Goal: Task Accomplishment & Management: Manage account settings

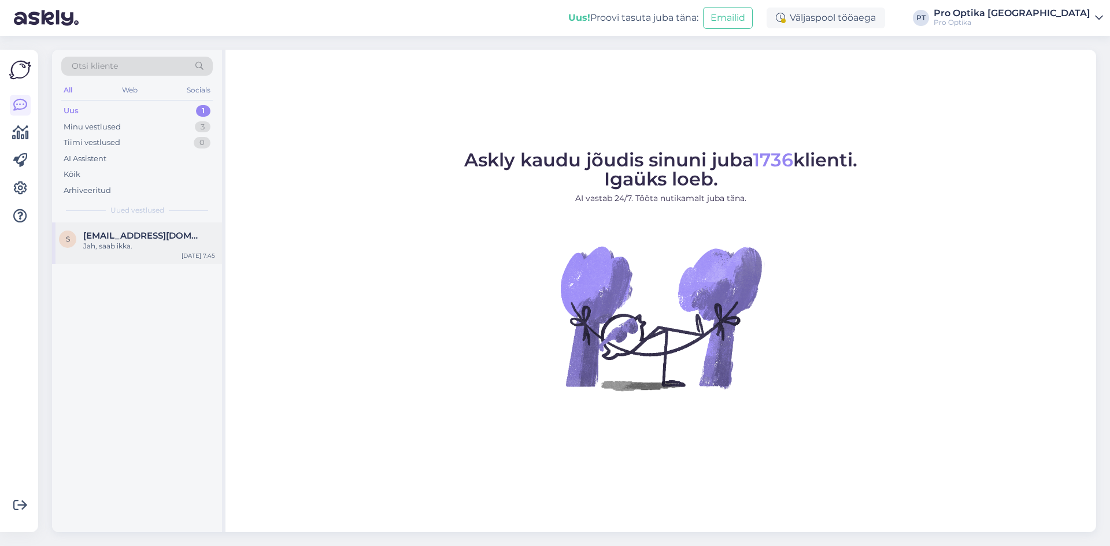
click at [150, 251] on div "s silverpank@hotmail.com Jah, saab ikka. Aug 27 7:45" at bounding box center [137, 243] width 170 height 42
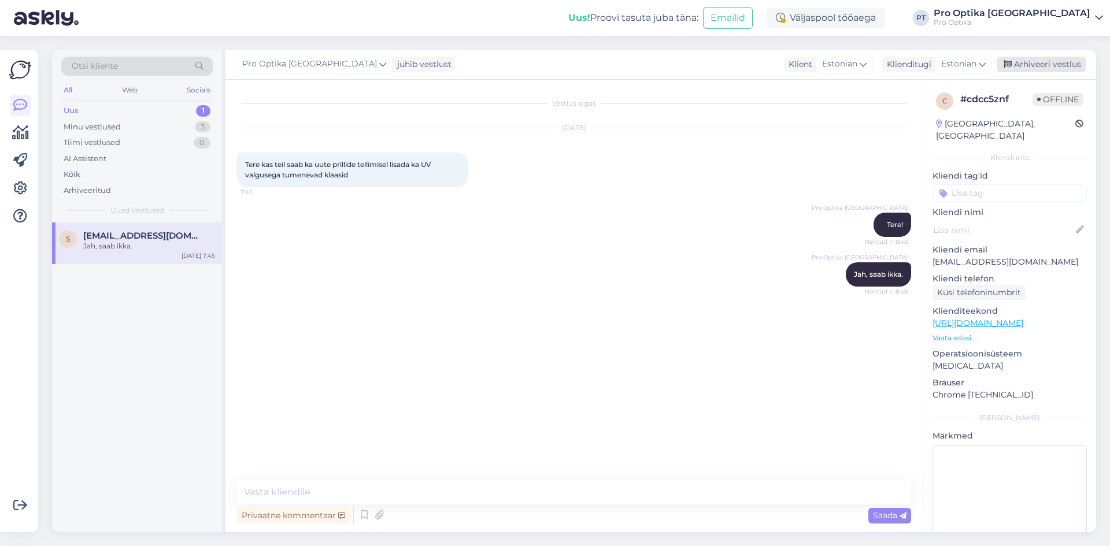
click at [1030, 61] on div "Arhiveeri vestlus" at bounding box center [1040, 65] width 89 height 16
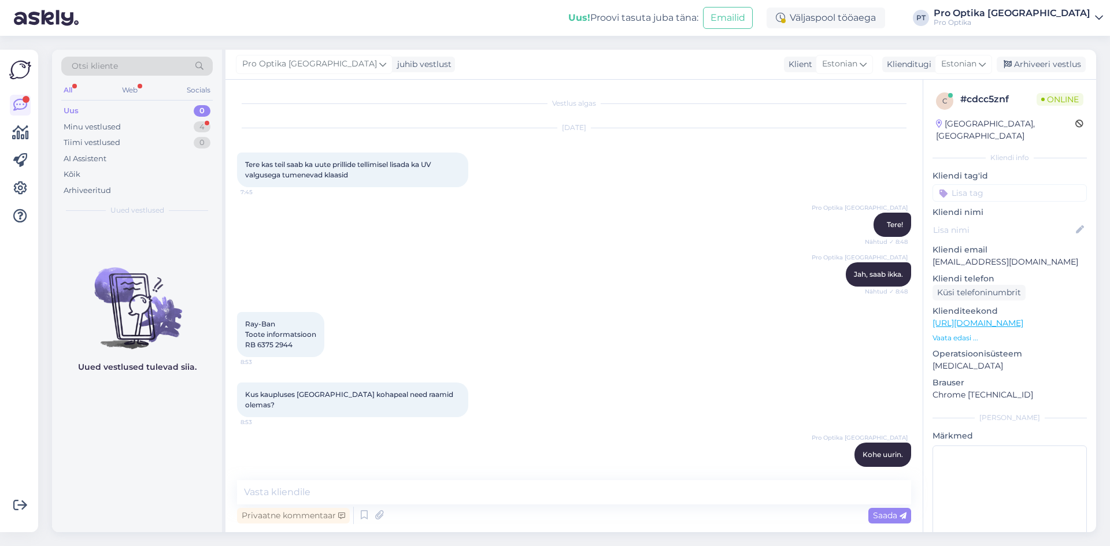
scroll to position [60, 0]
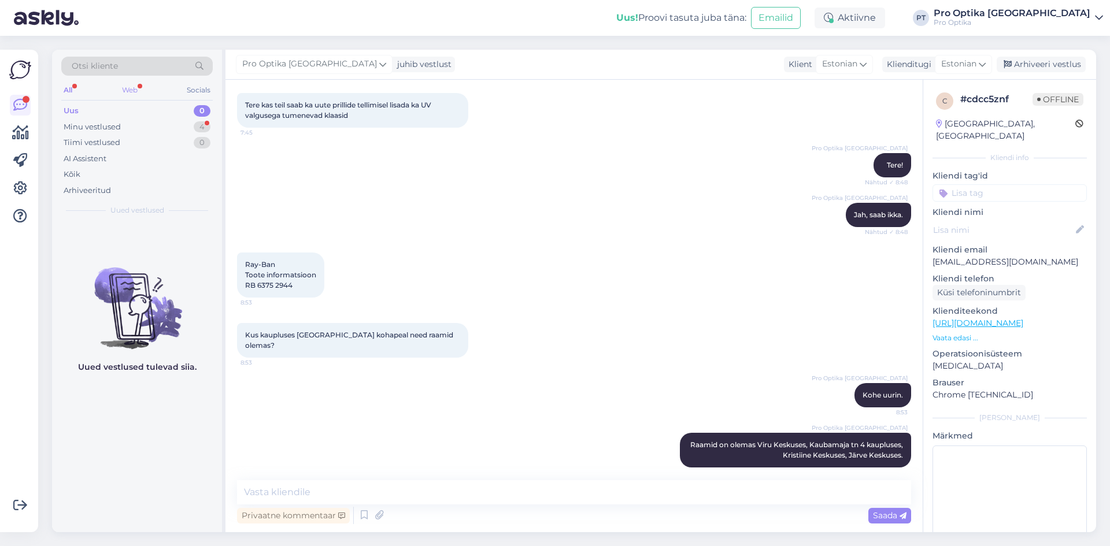
click at [135, 95] on div "Web" at bounding box center [130, 90] width 20 height 15
click at [136, 133] on div "Minu vestlused 4" at bounding box center [136, 127] width 151 height 16
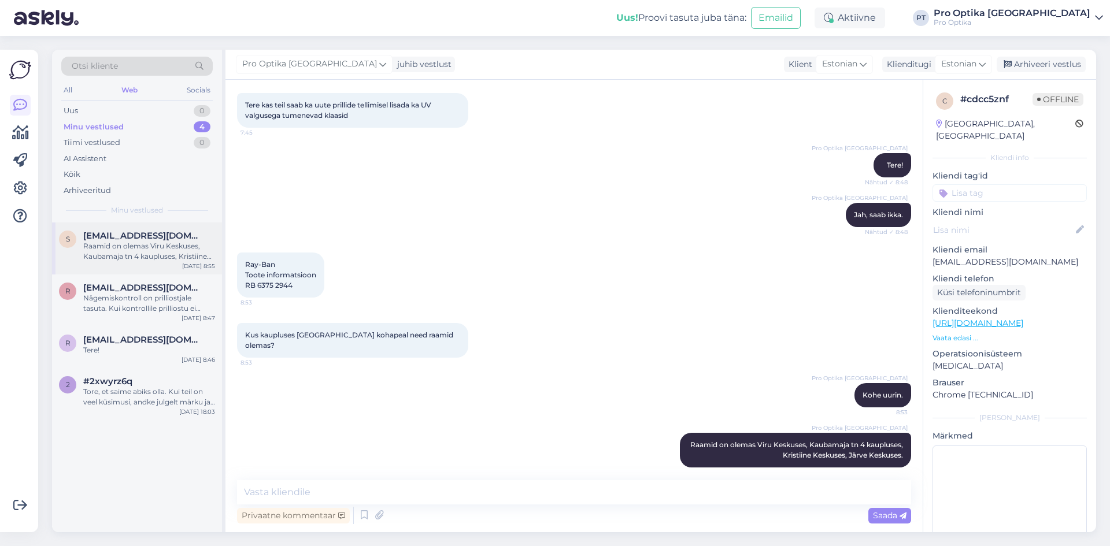
click at [119, 235] on span "silverpank@hotmail.com" at bounding box center [143, 236] width 120 height 10
click at [1052, 69] on div "Arhiveeri vestlus" at bounding box center [1040, 65] width 89 height 16
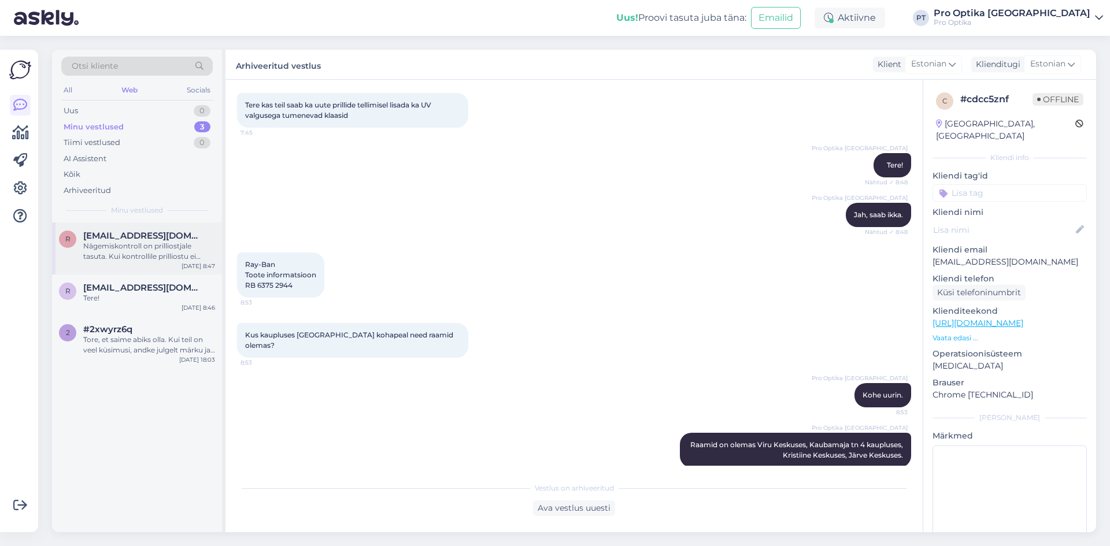
click at [143, 264] on div "r roodenkaroliina@gmail.com Nägemiskontroll on prilliostjale tasuta. Kui kontro…" at bounding box center [137, 248] width 170 height 52
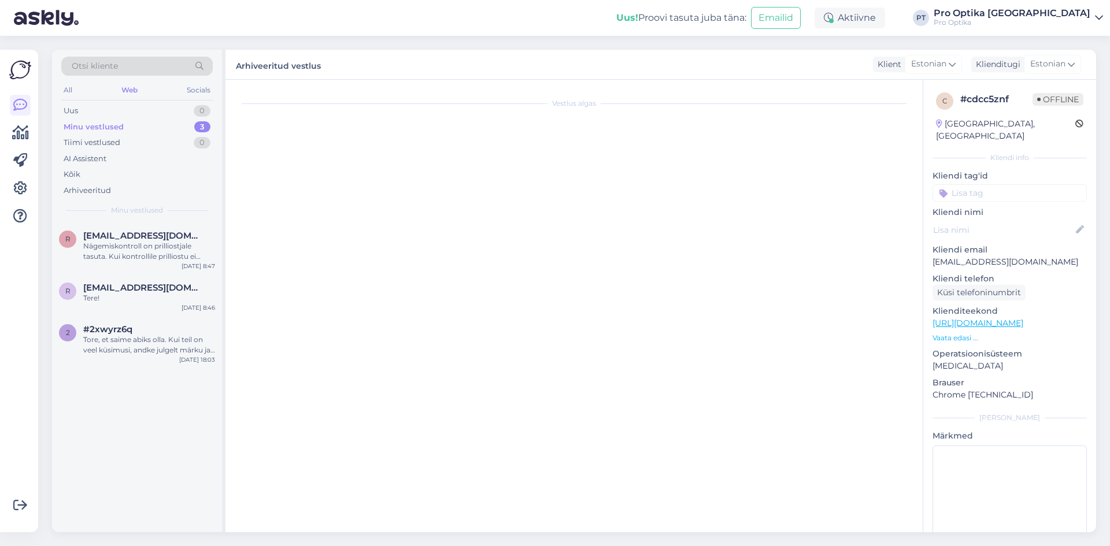
scroll to position [20, 0]
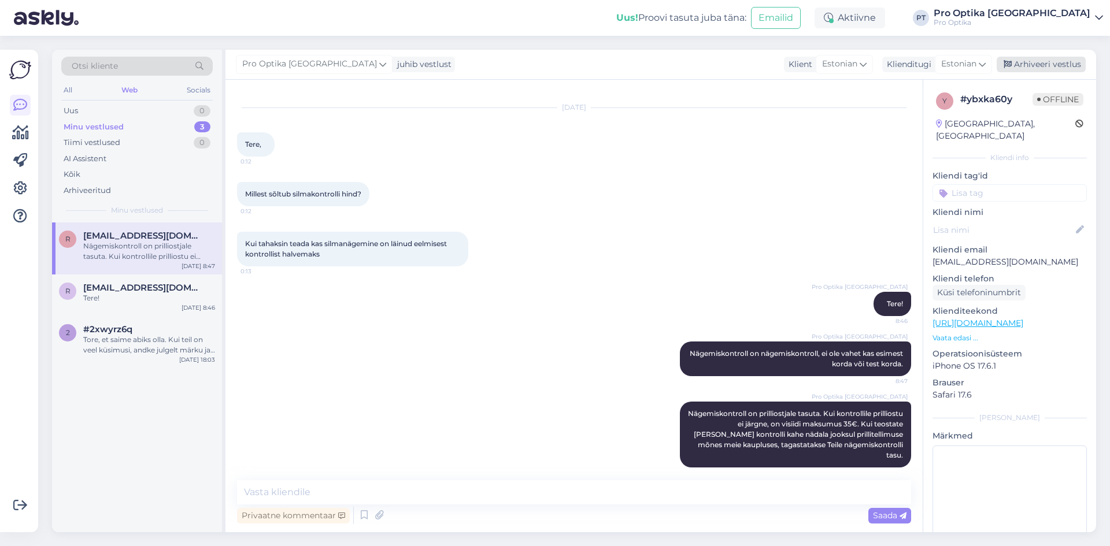
click at [1023, 63] on div "Arhiveeri vestlus" at bounding box center [1040, 65] width 89 height 16
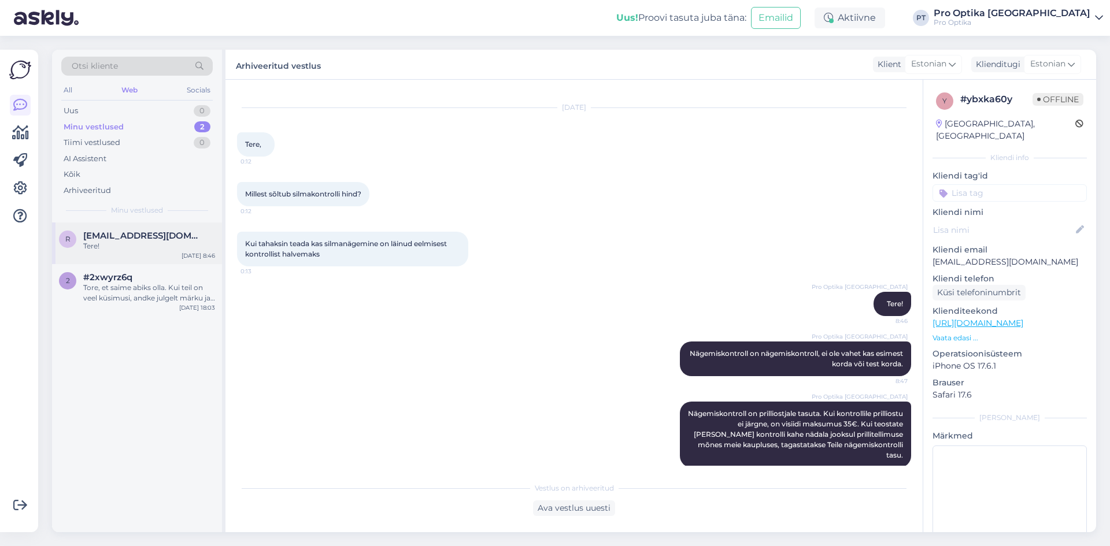
click at [165, 257] on div "r reynoldmarcusmelle@gmail.com Tere! Aug 27 8:46" at bounding box center [137, 243] width 170 height 42
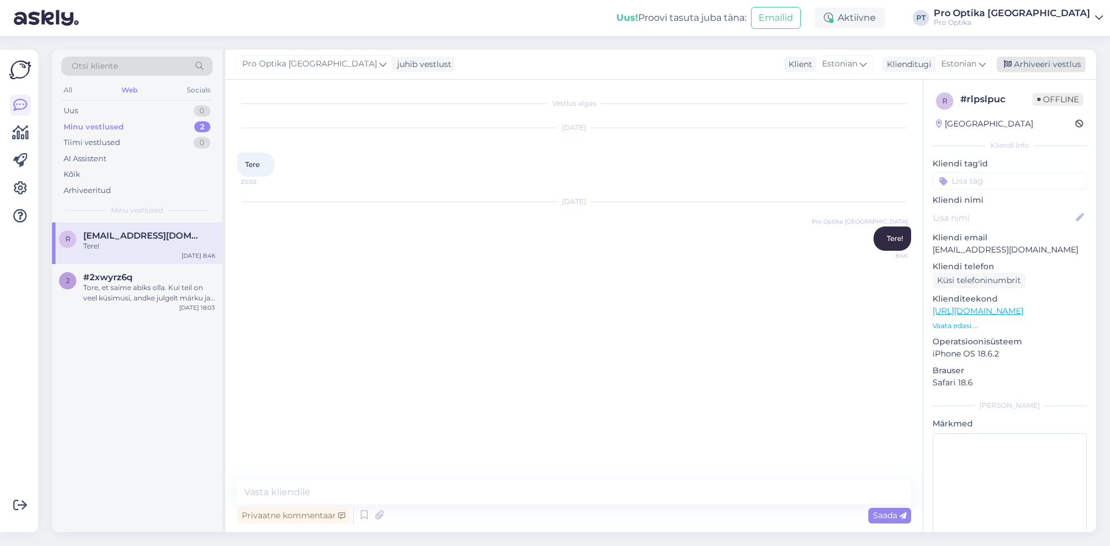
click at [1049, 68] on div "Arhiveeri vestlus" at bounding box center [1040, 65] width 89 height 16
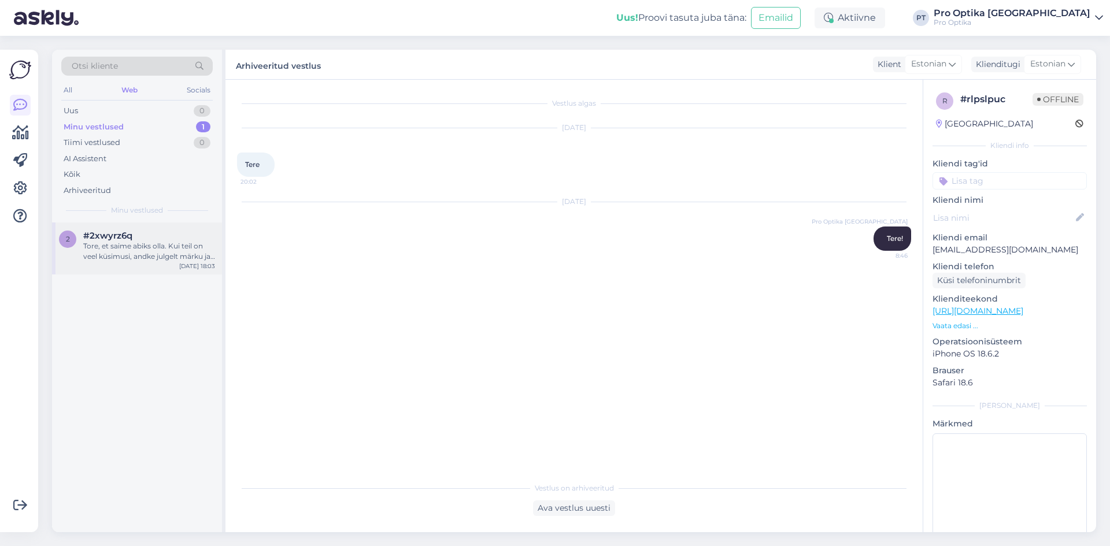
click at [116, 258] on div "Tore, et saime abiks olla. Kui teil on veel küsimusi, andke julgelt märku ja ai…" at bounding box center [149, 251] width 132 height 21
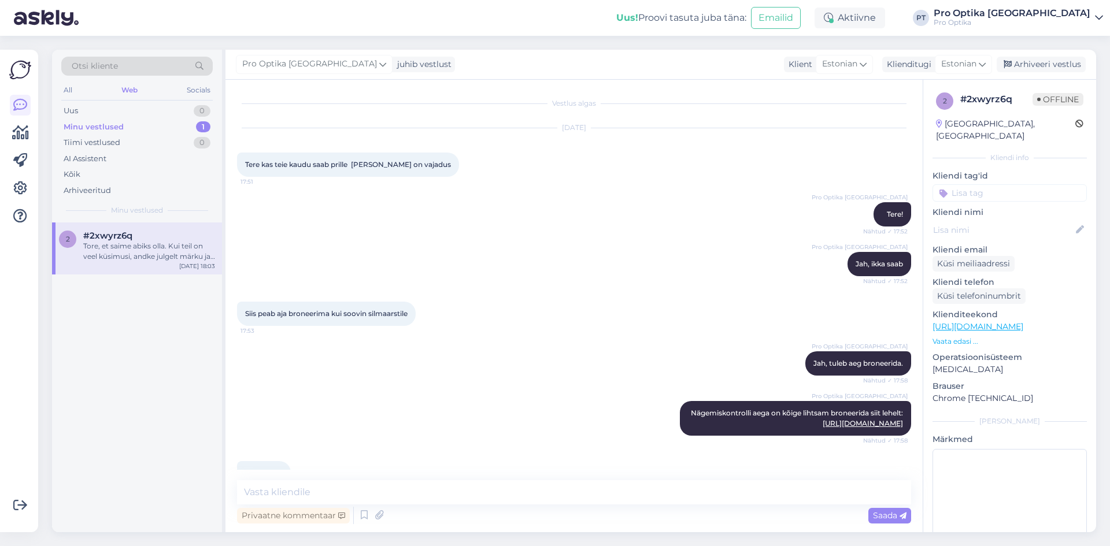
scroll to position [99, 0]
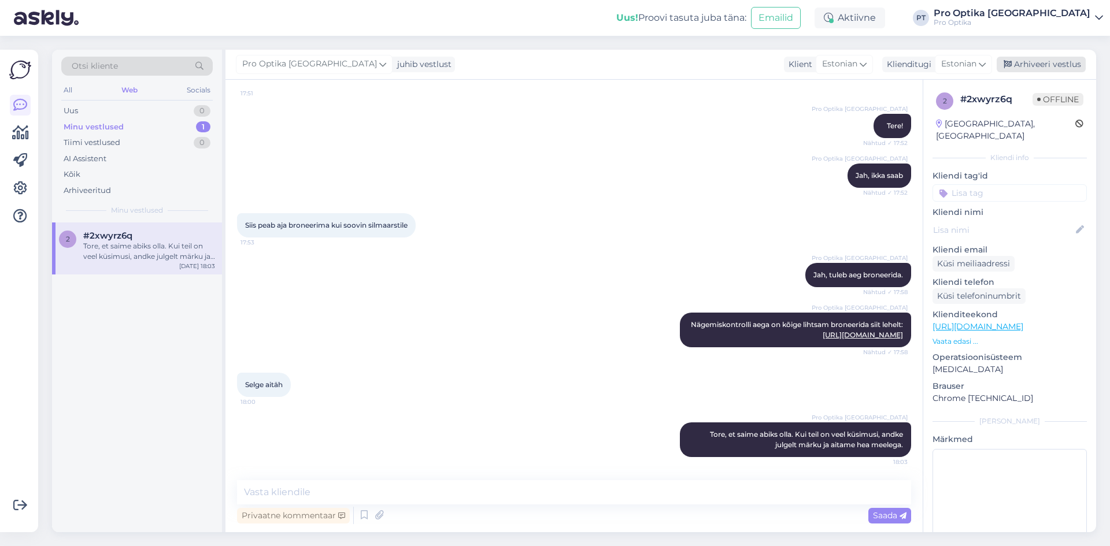
click at [1071, 65] on div "Arhiveeri vestlus" at bounding box center [1040, 65] width 89 height 16
